Goal: Find specific page/section: Find specific page/section

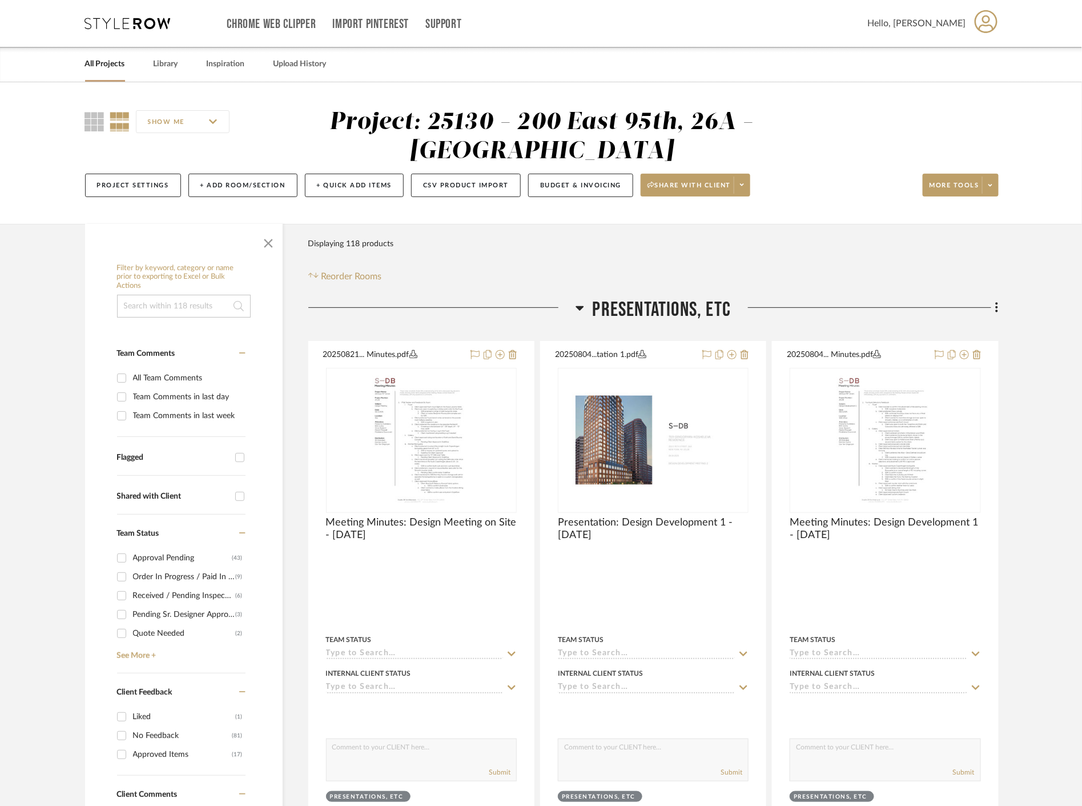
click at [273, 241] on span "button" at bounding box center [268, 240] width 27 height 27
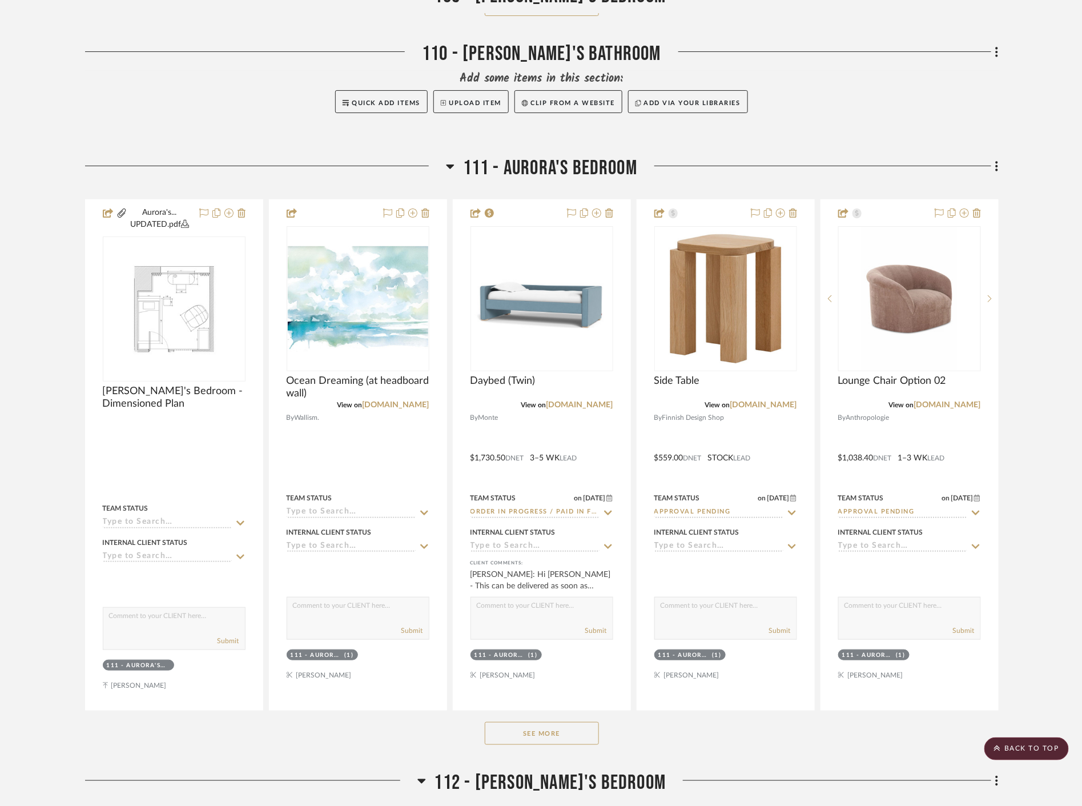
scroll to position [6027, 0]
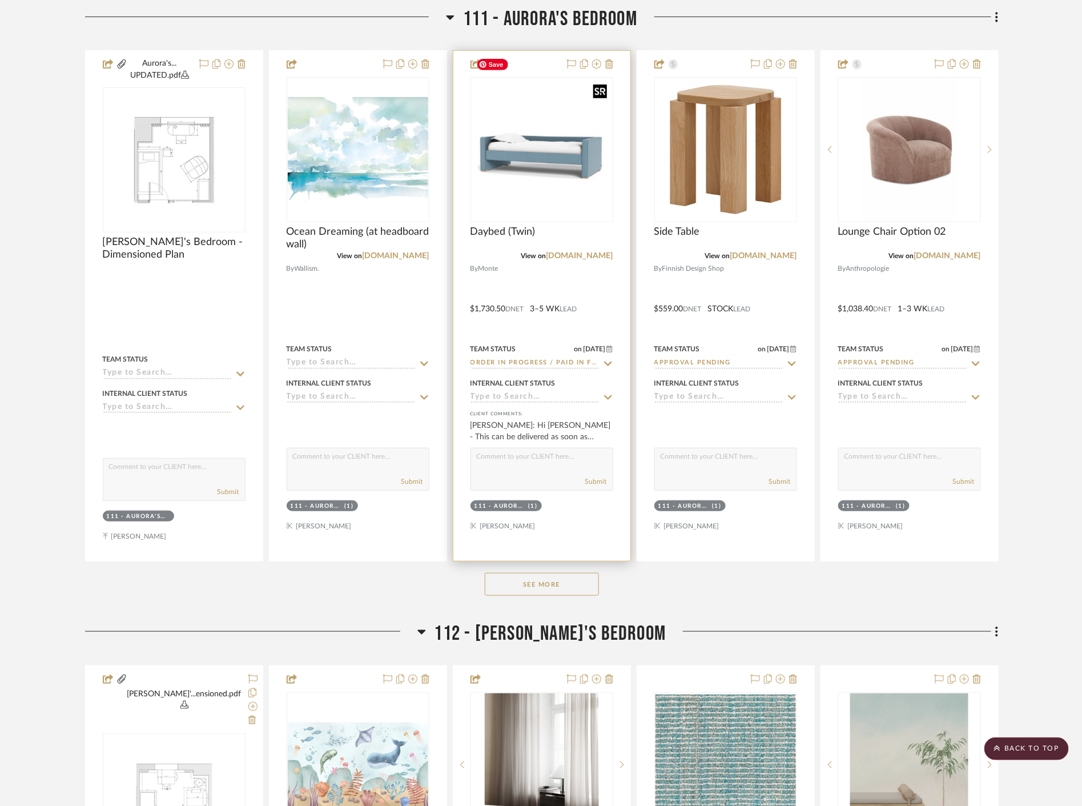
click at [553, 147] on img "0" at bounding box center [542, 149] width 140 height 140
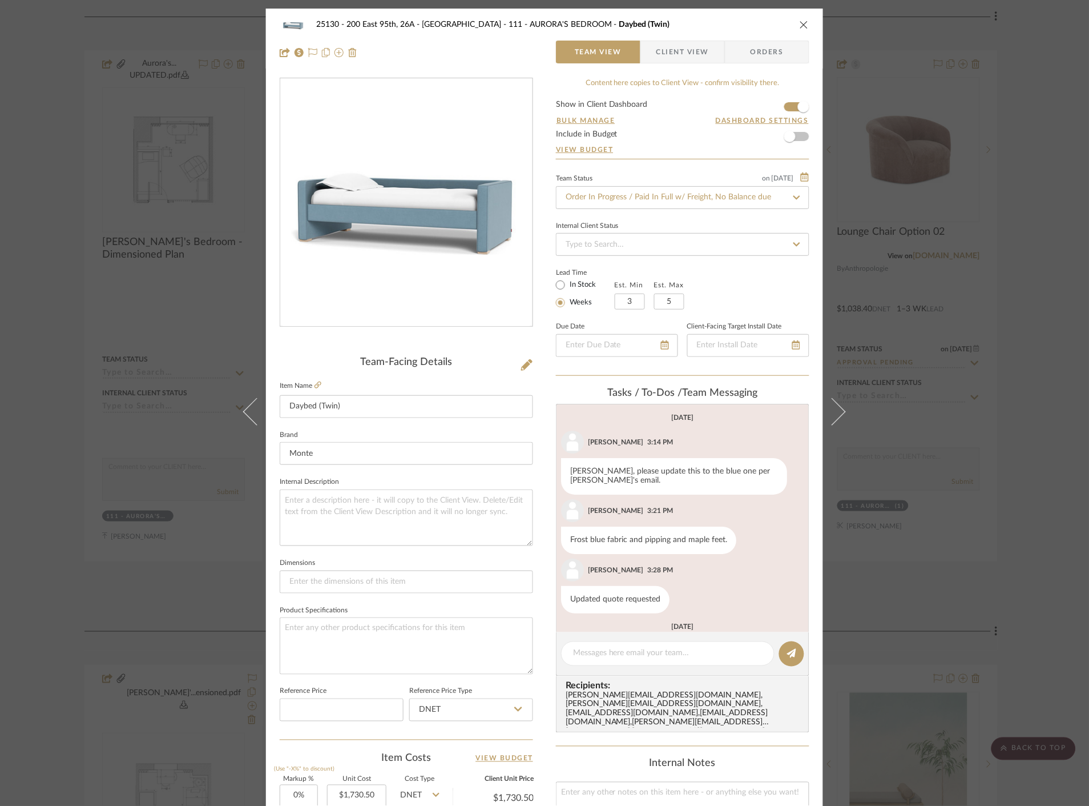
scroll to position [144, 0]
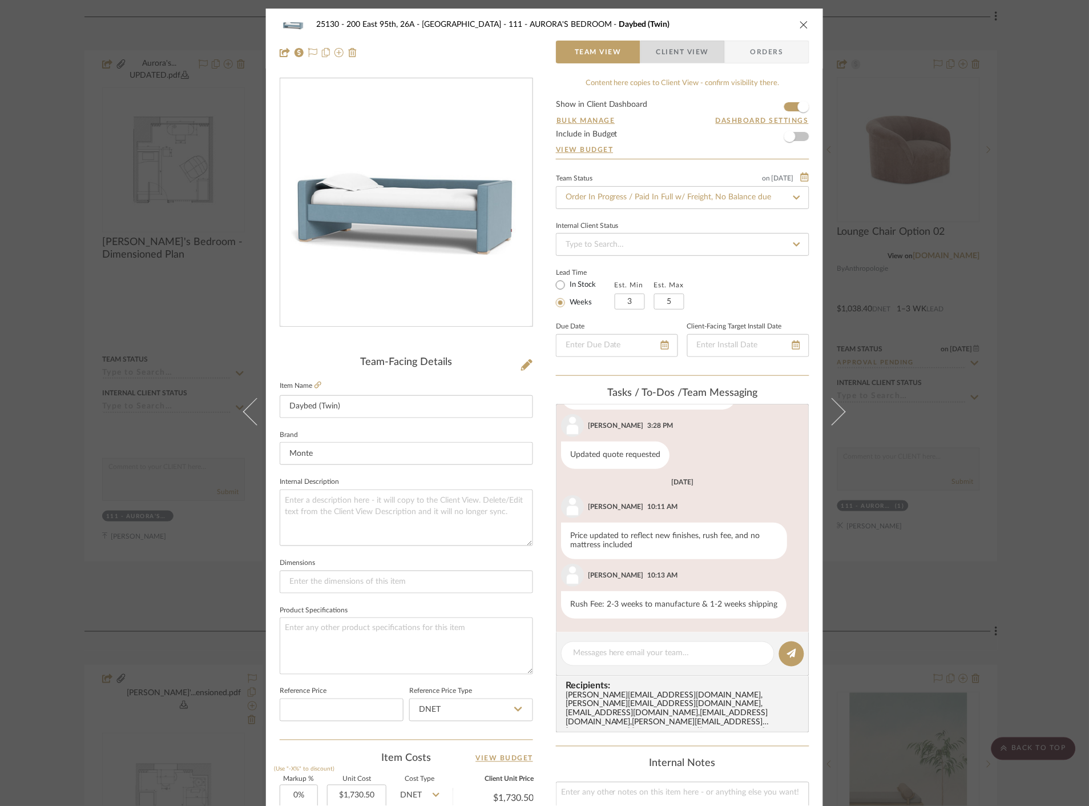
click at [664, 42] on span "Client View" at bounding box center [683, 52] width 53 height 23
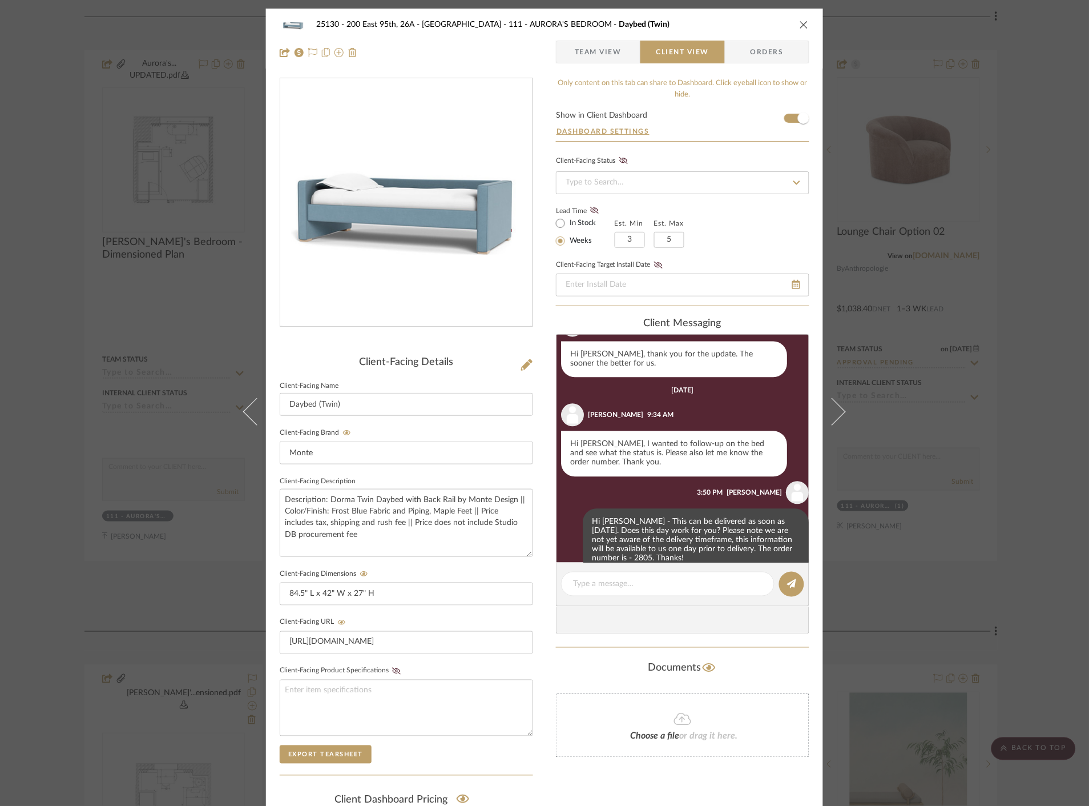
scroll to position [766, 0]
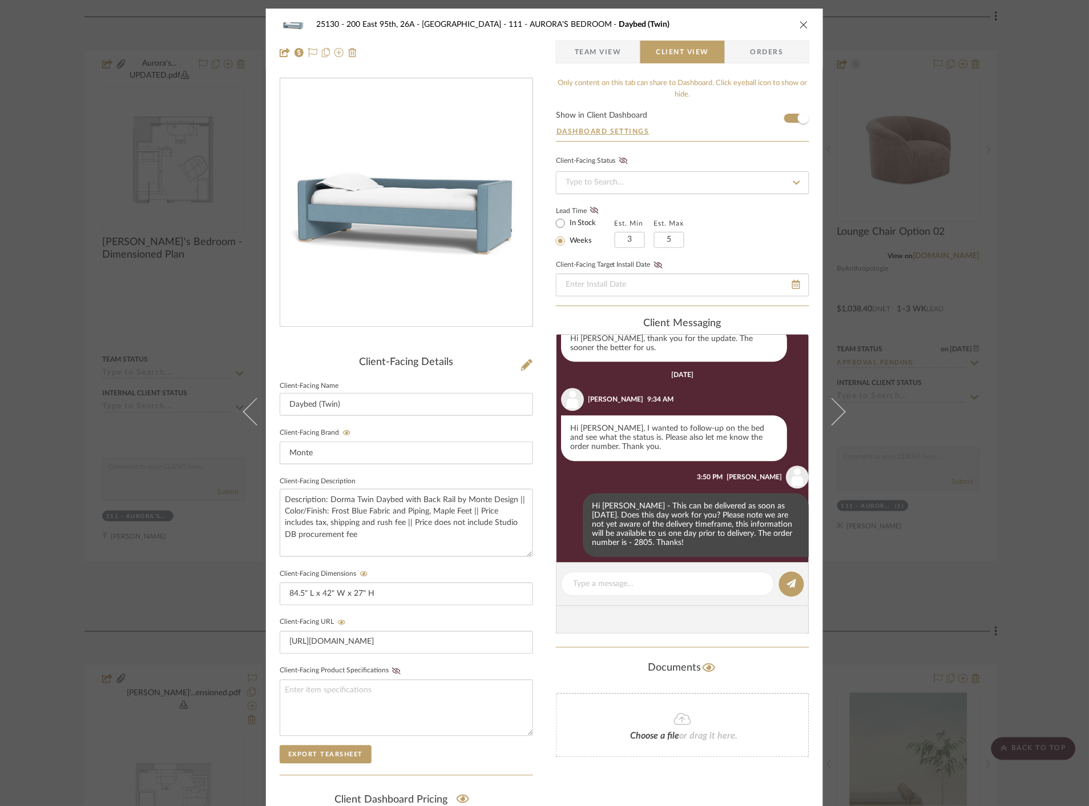
click at [96, 144] on div "25130 - 200 East 95th, 26A - Kosheleva 111 - AURORA'S BEDROOM Daybed (Twin) Tea…" at bounding box center [544, 403] width 1089 height 806
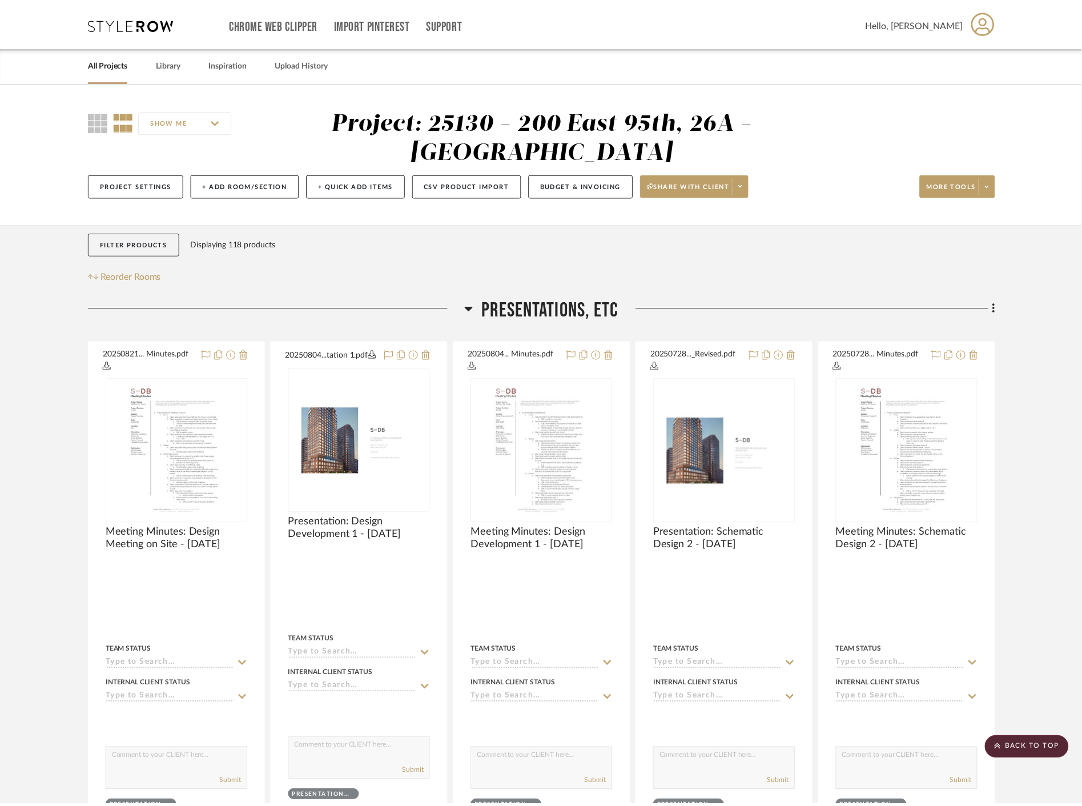
scroll to position [6027, 0]
